Goal: Task Accomplishment & Management: Manage account settings

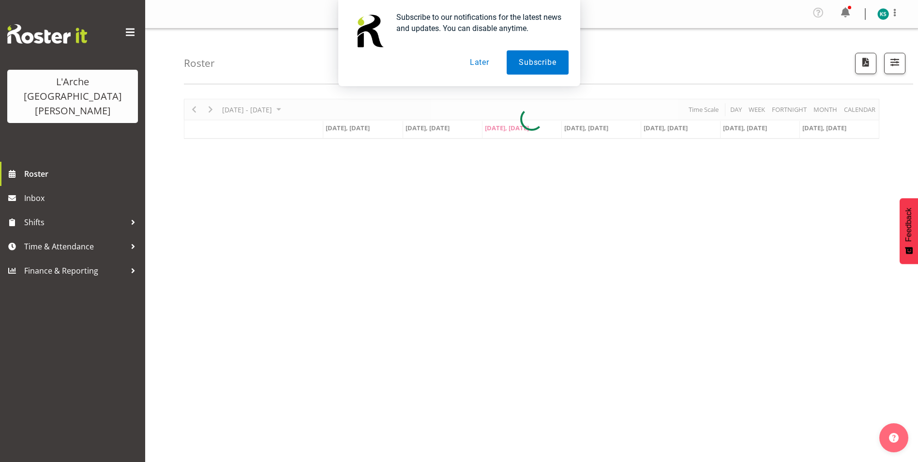
click at [477, 63] on button "Later" at bounding box center [480, 62] width 44 height 24
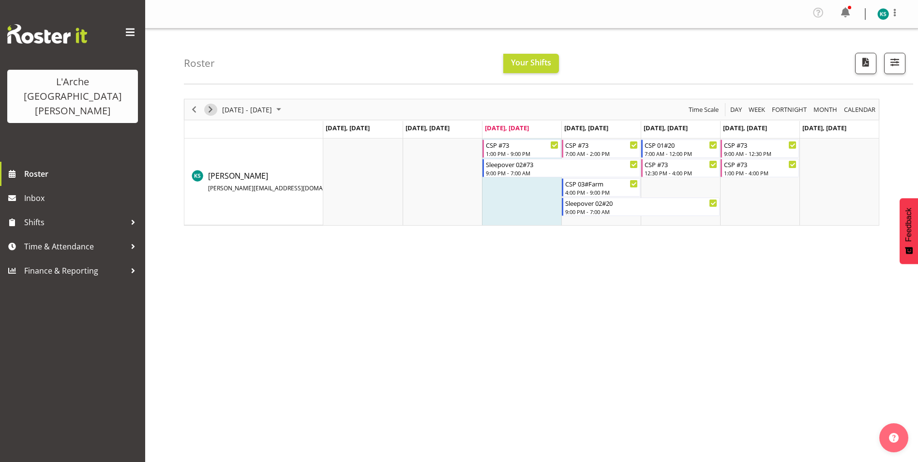
click at [207, 109] on span "Next" at bounding box center [211, 110] width 12 height 12
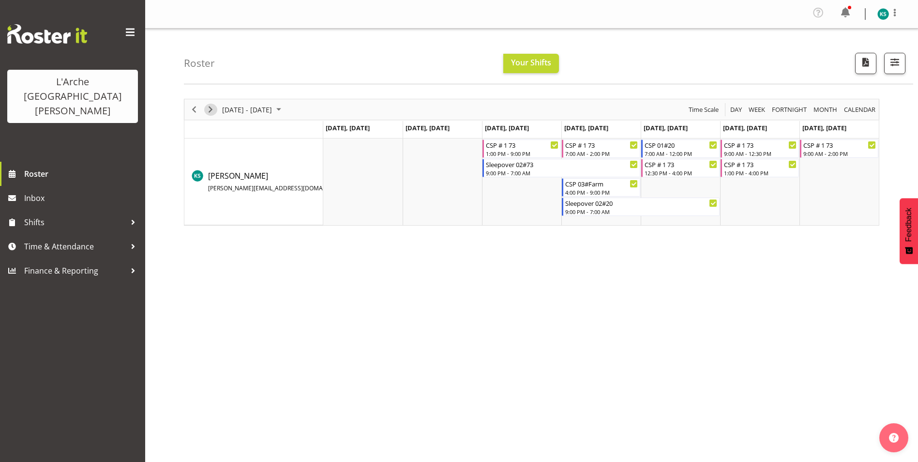
click at [212, 107] on span "Next" at bounding box center [211, 110] width 12 height 12
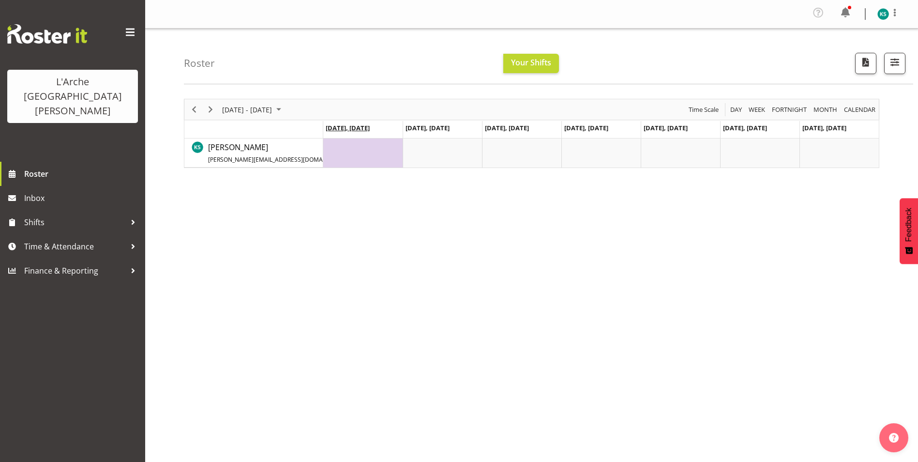
click at [367, 125] on span "[DATE], [DATE]" at bounding box center [348, 127] width 44 height 9
click at [364, 128] on span "[DATE], [DATE]" at bounding box center [348, 127] width 44 height 9
click at [368, 127] on span "[DATE], [DATE]" at bounding box center [350, 127] width 49 height 9
click at [375, 127] on span "[DATE], [DATE]" at bounding box center [350, 127] width 49 height 9
click at [375, 127] on icon "Timeline Week of September 24, 2025" at bounding box center [372, 128] width 3 height 6
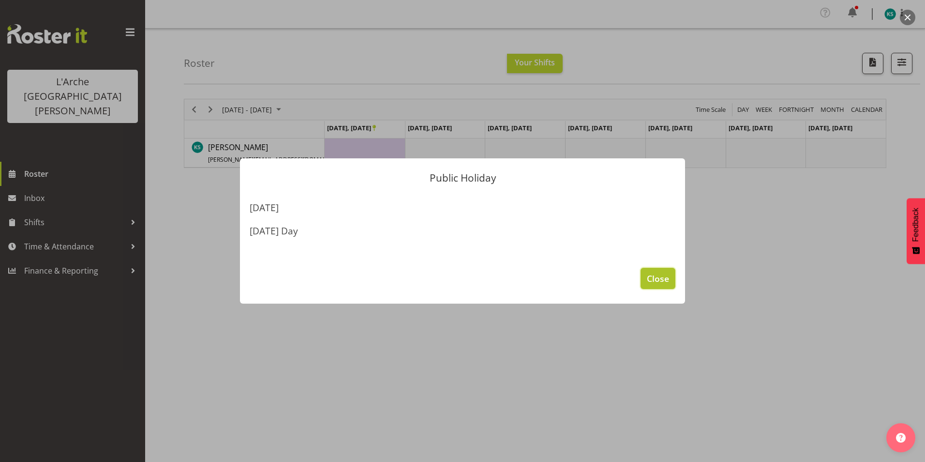
click at [661, 279] on span "Close" at bounding box center [658, 278] width 22 height 13
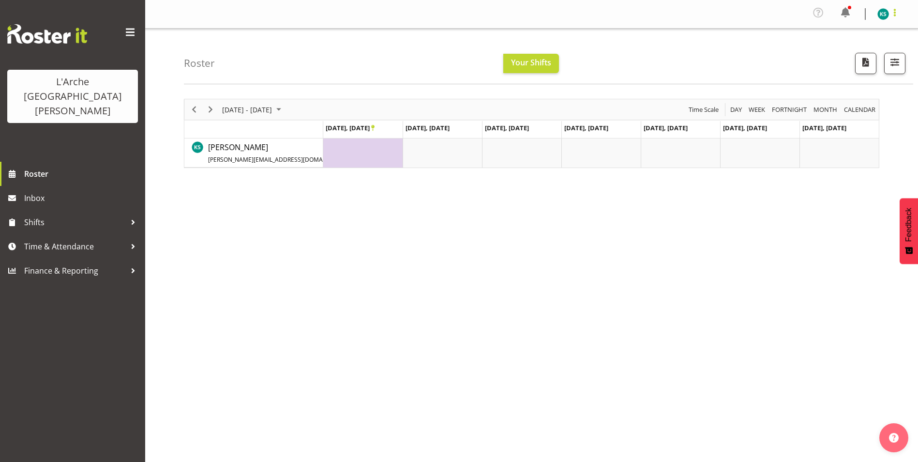
click at [895, 11] on span at bounding box center [895, 13] width 12 height 12
click at [197, 110] on span "Previous" at bounding box center [194, 110] width 12 height 12
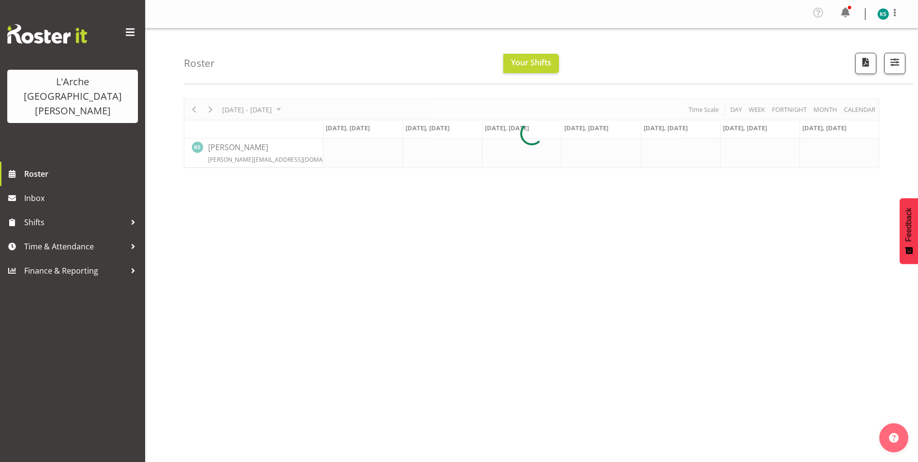
click at [195, 111] on div at bounding box center [531, 133] width 695 height 69
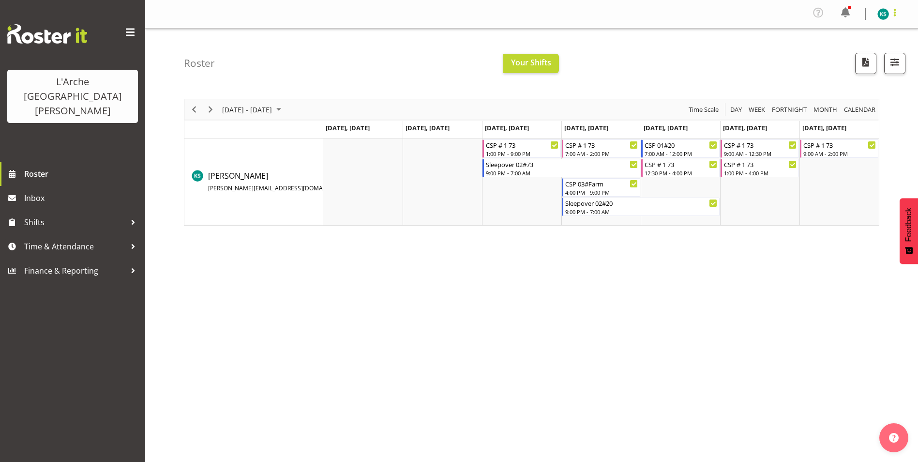
click at [899, 8] on span at bounding box center [895, 13] width 12 height 12
click at [194, 63] on h4 "Roster" at bounding box center [199, 63] width 31 height 11
click at [194, 107] on span "Previous" at bounding box center [194, 110] width 12 height 12
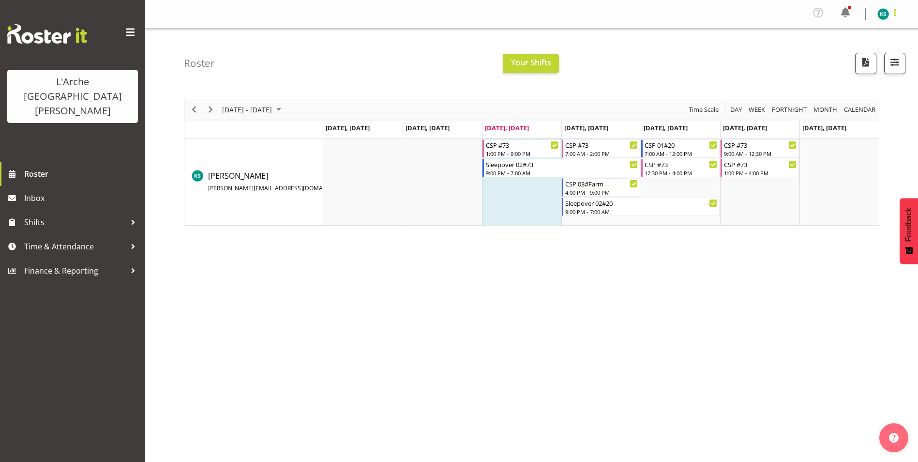
click at [892, 15] on span at bounding box center [895, 13] width 12 height 12
click at [860, 52] on link "Log Out" at bounding box center [854, 53] width 93 height 17
